Goal: Task Accomplishment & Management: Use online tool/utility

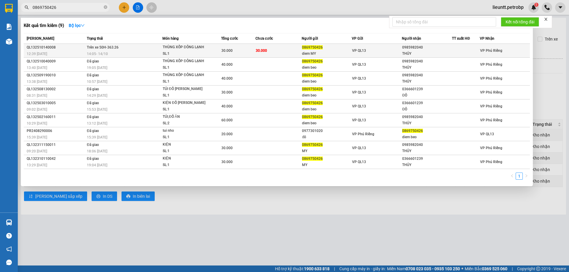
type input "0869750426"
click at [143, 51] on div "14:05 [DATE]" at bounding box center [124, 54] width 75 height 7
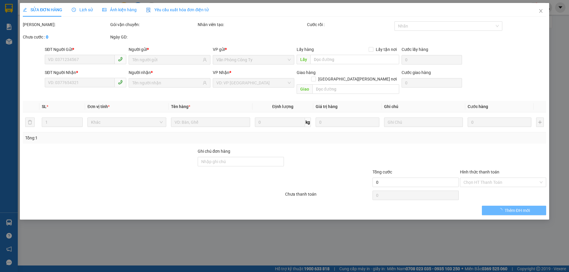
type input "0869750426"
type input "diem MY"
type input "0985982040"
type input "THỦY"
type input "30.000"
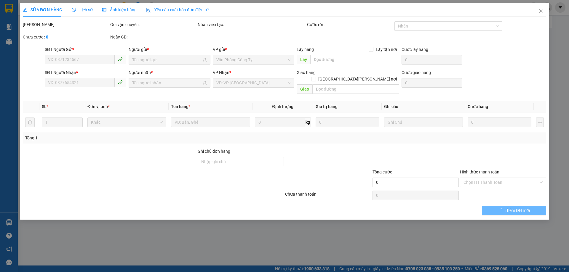
type input "30.000"
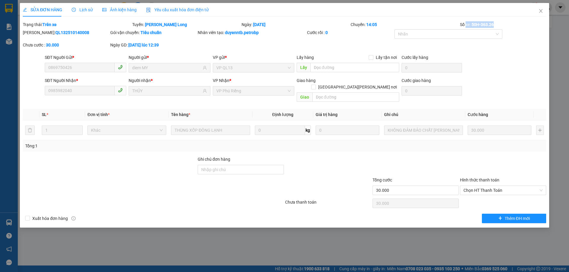
drag, startPoint x: 495, startPoint y: 24, endPoint x: 466, endPoint y: 21, distance: 28.5
click at [466, 21] on div "Số xe: 50H-363.26" at bounding box center [502, 24] width 87 height 7
click at [465, 20] on div "SỬA ĐƠN HÀNG Lịch sử [PERSON_NAME] hàng Yêu cầu xuất [PERSON_NAME] điện tử Tota…" at bounding box center [284, 113] width 523 height 220
drag, startPoint x: 494, startPoint y: 24, endPoint x: 472, endPoint y: 25, distance: 21.7
click at [472, 25] on b "50H-363.26" at bounding box center [483, 24] width 22 height 5
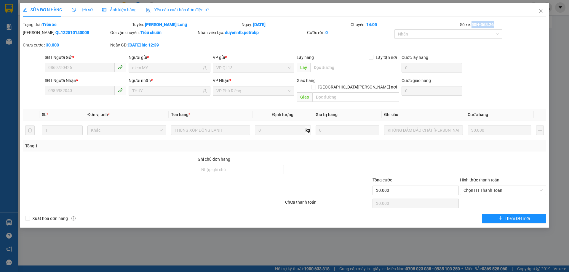
copy b "50H-363.26"
click at [543, 11] on icon "close" at bounding box center [540, 11] width 5 height 5
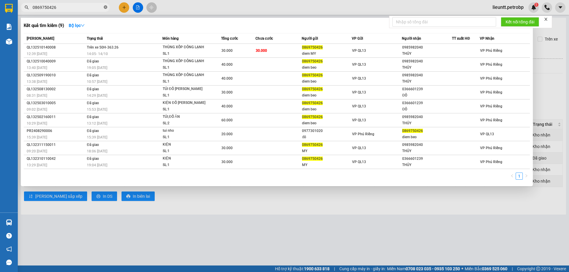
click at [106, 7] on icon "close-circle" at bounding box center [106, 7] width 4 height 4
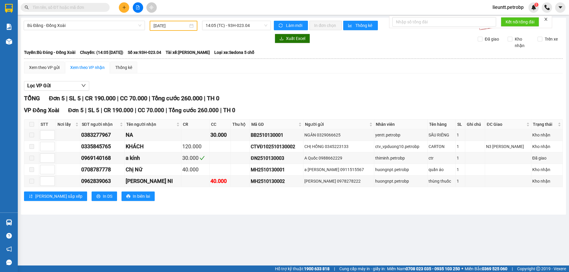
click at [53, 5] on input "text" at bounding box center [68, 7] width 70 height 7
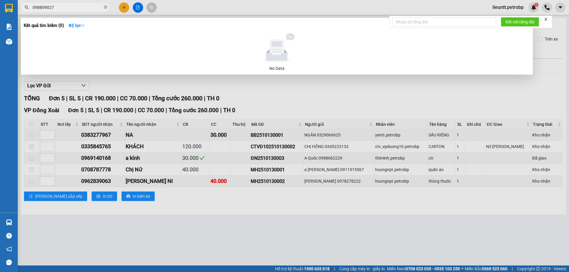
type input "0988090273"
click at [106, 6] on icon "close-circle" at bounding box center [106, 7] width 4 height 4
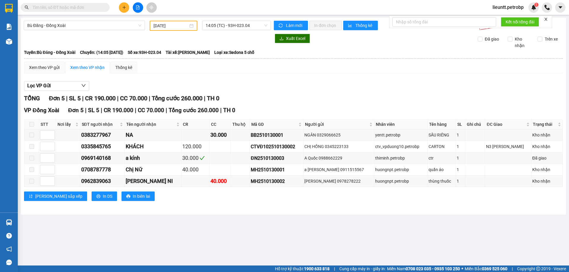
click at [68, 9] on input "text" at bounding box center [68, 7] width 70 height 7
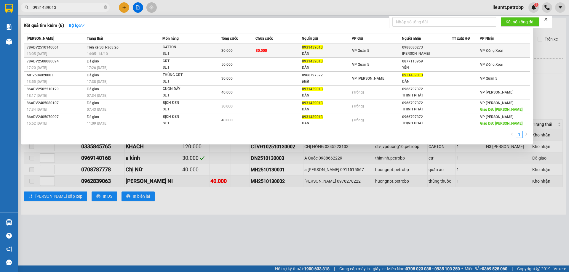
type input "0931439013"
click at [299, 50] on td "30.000" at bounding box center [278, 51] width 46 height 14
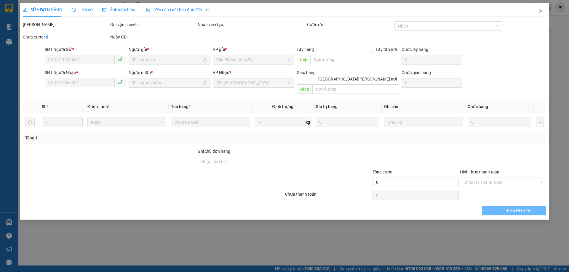
type input "0931439013"
type input "DÂN"
type input "0988080273"
type input "[PERSON_NAME]"
type input "30.000"
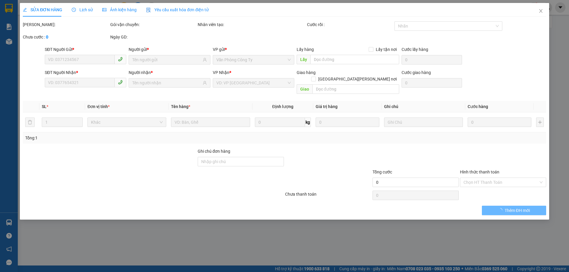
type input "30.000"
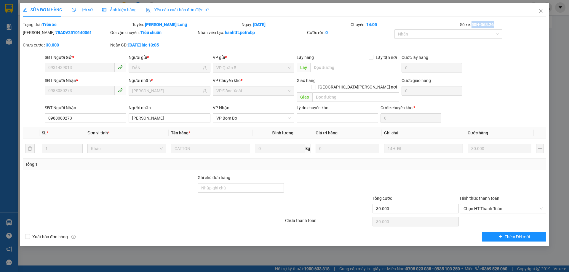
drag, startPoint x: 496, startPoint y: 23, endPoint x: 472, endPoint y: 24, distance: 24.6
click at [472, 24] on div "Số xe: 50H-363.26" at bounding box center [502, 24] width 87 height 7
copy b "50H-363.26"
click at [538, 10] on icon "close" at bounding box center [540, 11] width 5 height 5
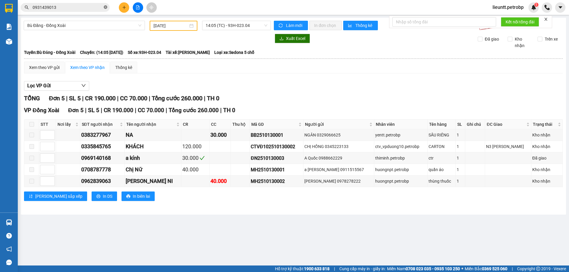
click at [105, 6] on icon "close-circle" at bounding box center [106, 7] width 4 height 4
